Goal: Check status: Check status

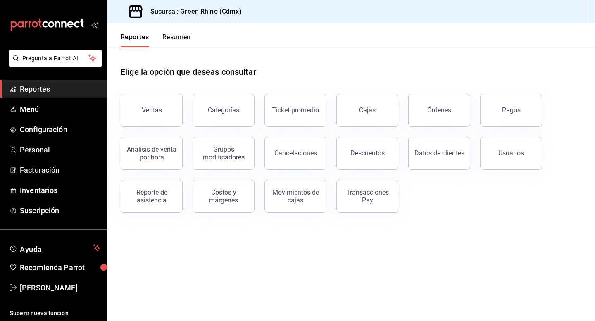
click at [140, 90] on div "Ventas" at bounding box center [147, 105] width 72 height 43
click at [141, 98] on button "Ventas" at bounding box center [152, 110] width 62 height 33
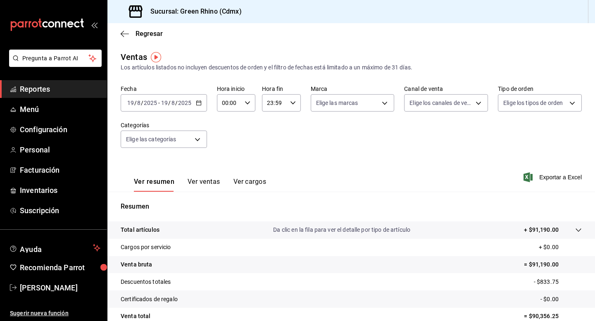
click at [199, 106] on div "2025-08-19 19 / 8 / 2025 - 2025-08-19 19 / 8 / 2025" at bounding box center [164, 102] width 86 height 17
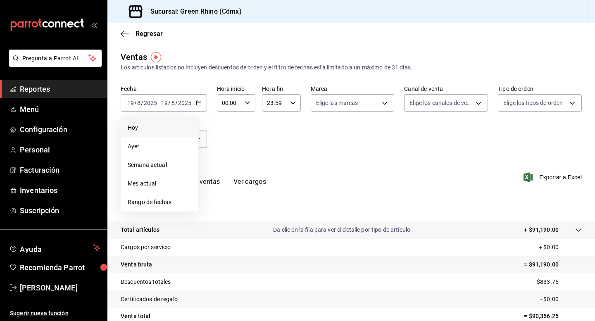
click at [188, 130] on span "Hoy" at bounding box center [160, 128] width 64 height 9
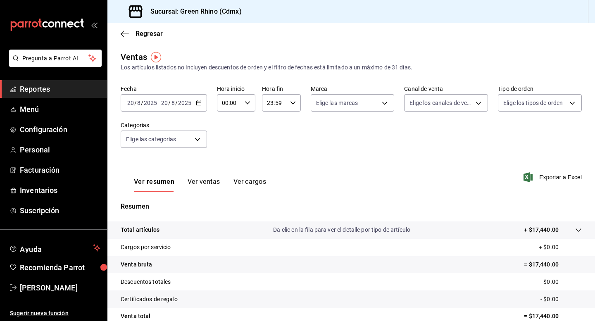
click at [49, 86] on span "Reportes" at bounding box center [60, 88] width 81 height 11
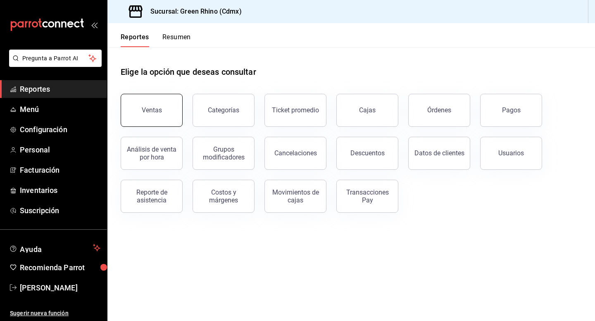
click at [138, 105] on button "Ventas" at bounding box center [152, 110] width 62 height 33
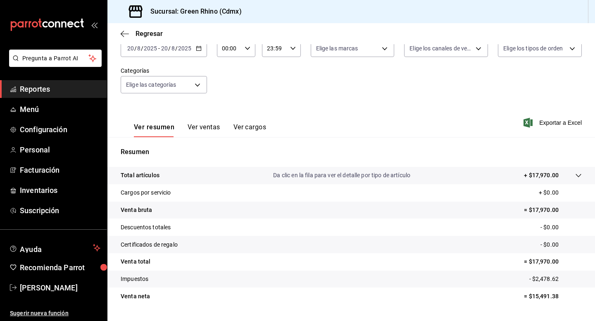
scroll to position [75, 0]
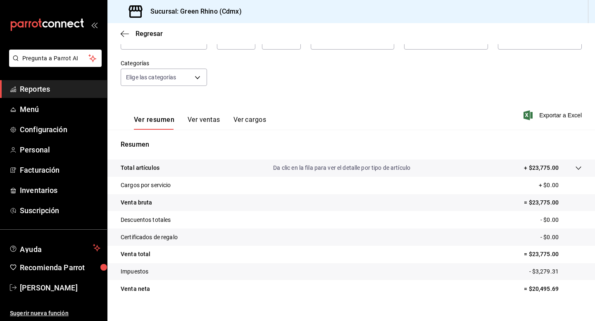
scroll to position [75, 0]
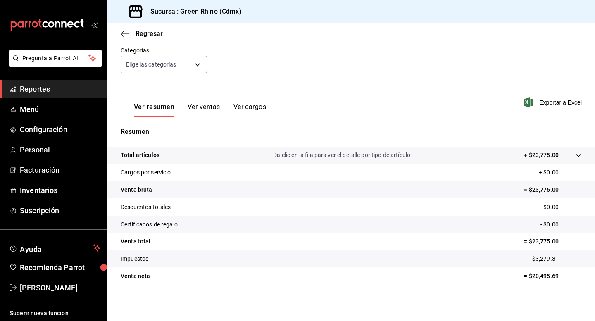
click at [45, 97] on link "Reportes" at bounding box center [53, 89] width 107 height 18
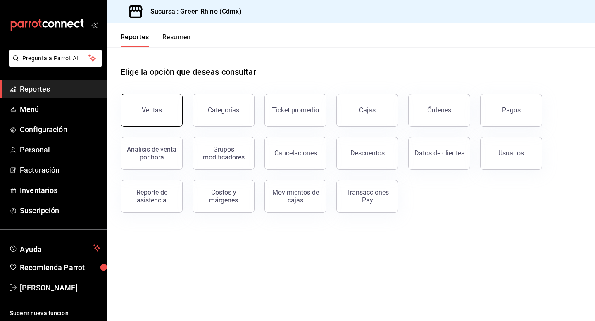
click at [143, 107] on div "Ventas" at bounding box center [152, 110] width 20 height 8
